Goal: Find specific page/section: Find specific page/section

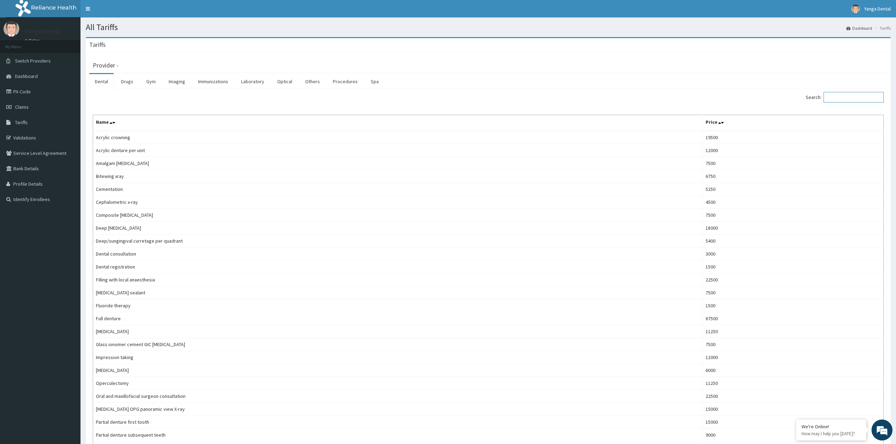
click at [838, 96] on input "Search:" at bounding box center [853, 97] width 60 height 10
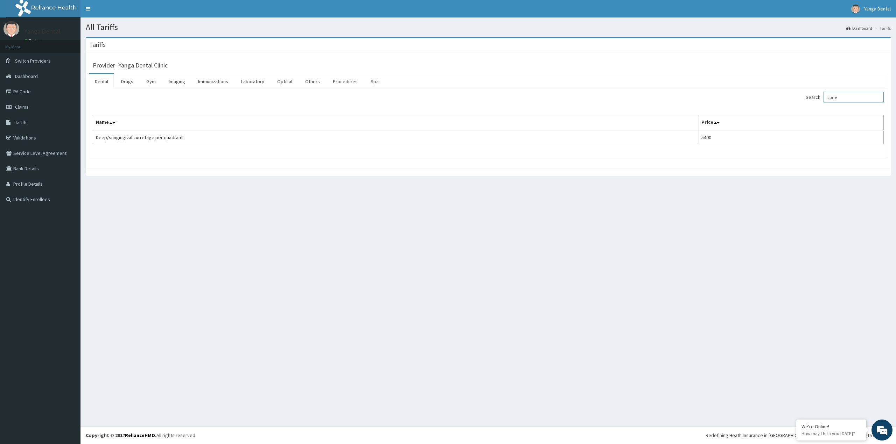
drag, startPoint x: 848, startPoint y: 99, endPoint x: 754, endPoint y: 101, distance: 94.9
click at [754, 101] on div "Search: curre" at bounding box center [688, 98] width 390 height 12
type input "gum tre"
